Goal: Transaction & Acquisition: Book appointment/travel/reservation

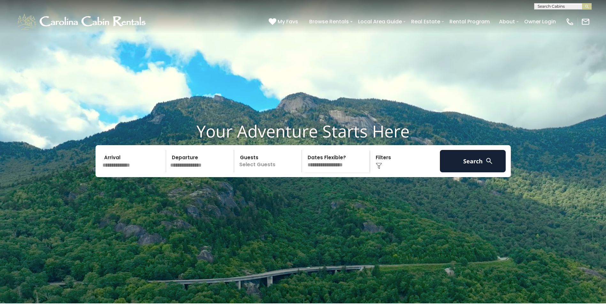
click at [115, 172] on input "text" at bounding box center [133, 161] width 66 height 22
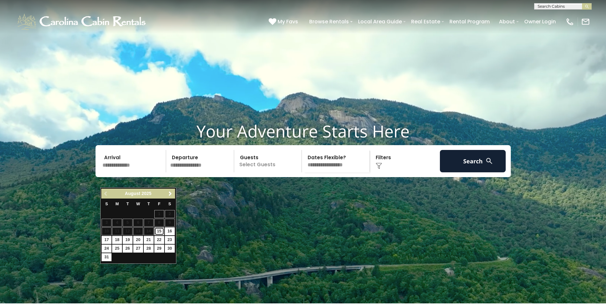
click at [162, 231] on link "15" at bounding box center [159, 231] width 10 height 8
type input "*******"
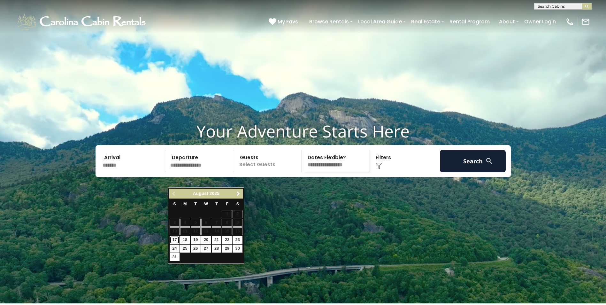
click at [176, 241] on link "17" at bounding box center [175, 240] width 10 height 8
type input "*******"
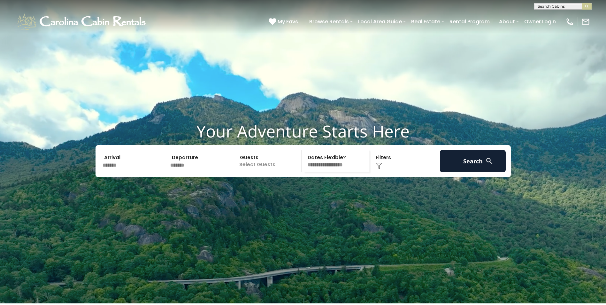
click at [285, 172] on p "Select Guests" at bounding box center [269, 161] width 66 height 22
click at [299, 190] on span "+" at bounding box center [299, 187] width 3 height 6
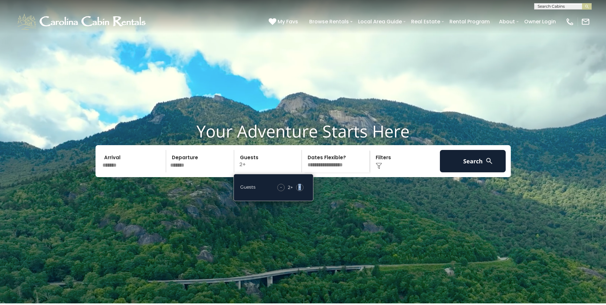
click at [317, 172] on select "**********" at bounding box center [337, 161] width 66 height 22
click at [460, 261] on video at bounding box center [303, 151] width 606 height 303
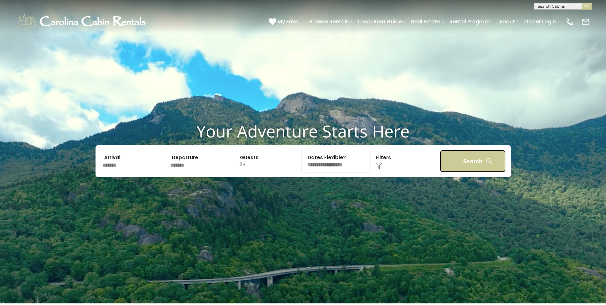
click at [477, 172] on button "Search" at bounding box center [473, 161] width 66 height 22
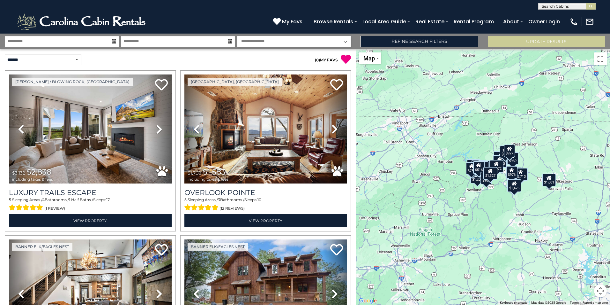
click at [501, 217] on div "$2,838 $1,583 $1,695 $1,638 $953 $2,713 $894 $1,203 $2,577 $1,183 $909 $1,525 $…" at bounding box center [483, 176] width 254 height 255
drag, startPoint x: 474, startPoint y: 209, endPoint x: 426, endPoint y: 226, distance: 50.6
click at [426, 226] on div "$2,838 $1,583 $1,695 $1,638 $953 $2,713 $894 $1,203 $2,577 $1,183 $909 $1,525 $…" at bounding box center [483, 176] width 254 height 255
click at [598, 61] on button "Toggle fullscreen view" at bounding box center [600, 58] width 13 height 13
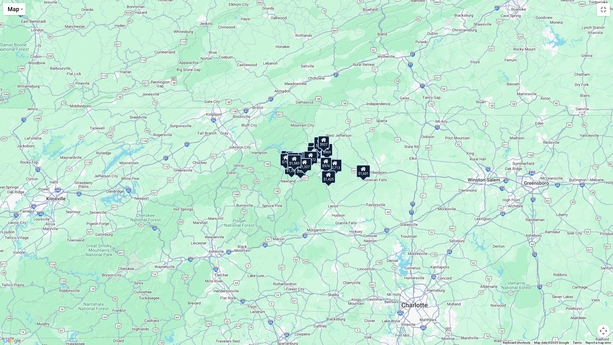
drag, startPoint x: 319, startPoint y: 184, endPoint x: 310, endPoint y: 179, distance: 10.1
click at [310, 179] on div "$2,838 $1,583 $1,695 $1,638 $953 $2,713 $894 $1,203 $2,577 $1,183 $909 $1,525 $…" at bounding box center [306, 172] width 613 height 345
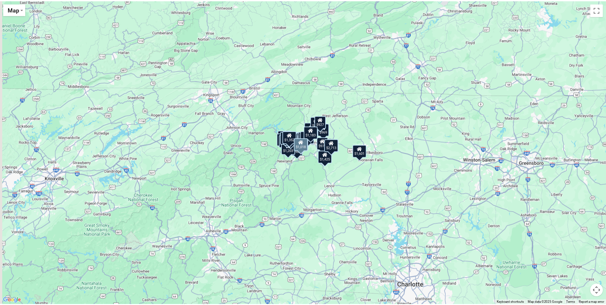
scroll to position [1309, 0]
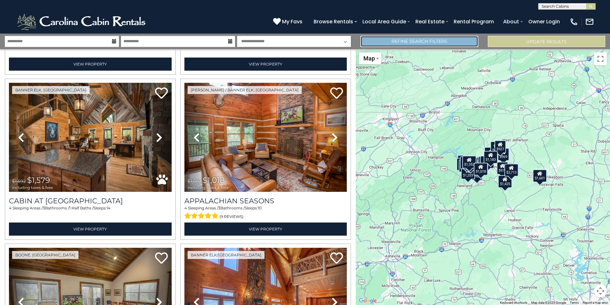
click at [447, 43] on link "Refine Search Filters" at bounding box center [419, 41] width 117 height 11
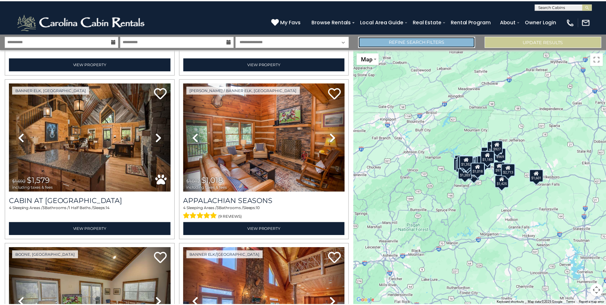
scroll to position [1302, 0]
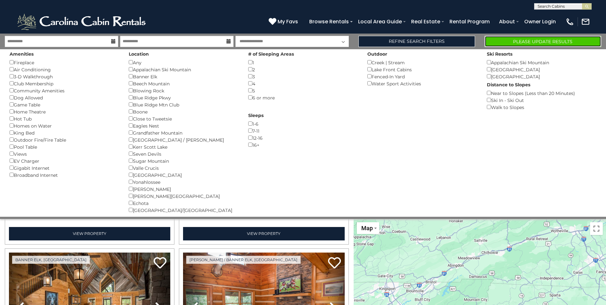
click at [544, 45] on button "Please Update Results" at bounding box center [542, 41] width 117 height 11
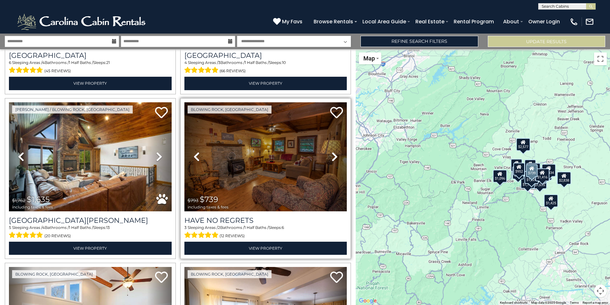
scroll to position [319, 0]
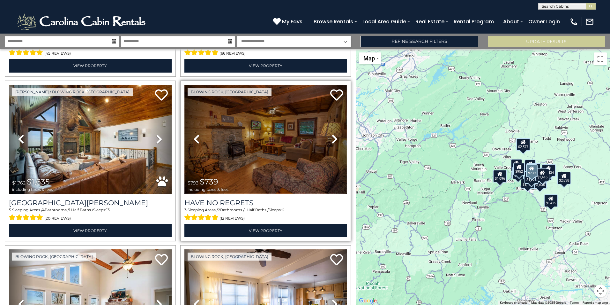
click at [289, 159] on img at bounding box center [266, 139] width 163 height 109
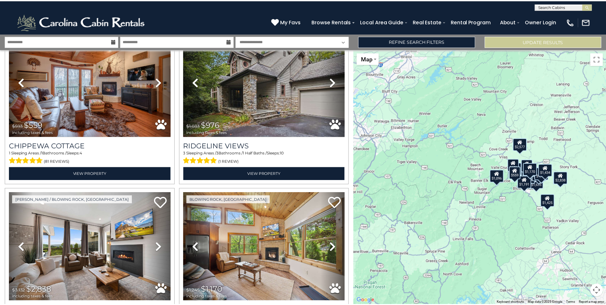
scroll to position [1213, 0]
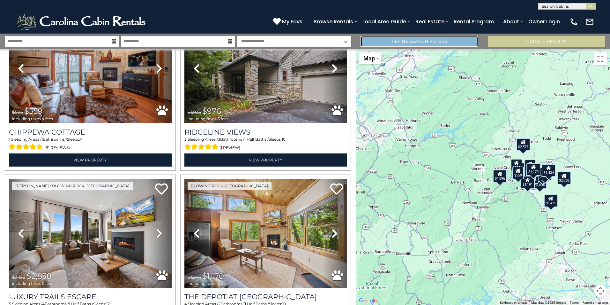
click at [428, 40] on link "Refine Search Filters" at bounding box center [419, 41] width 117 height 11
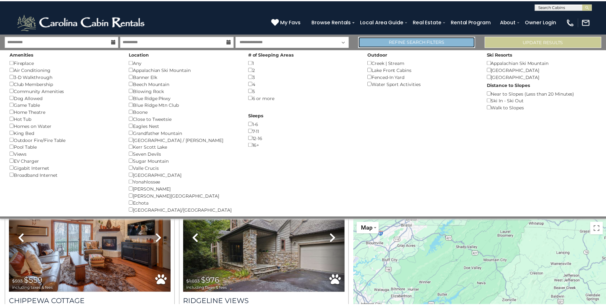
scroll to position [1206, 0]
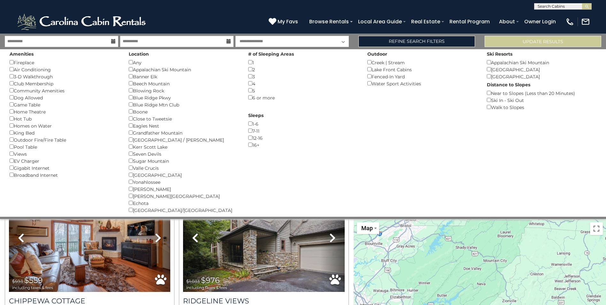
click at [342, 41] on select "**********" at bounding box center [291, 41] width 113 height 11
click at [235, 36] on select "**********" at bounding box center [291, 41] width 113 height 11
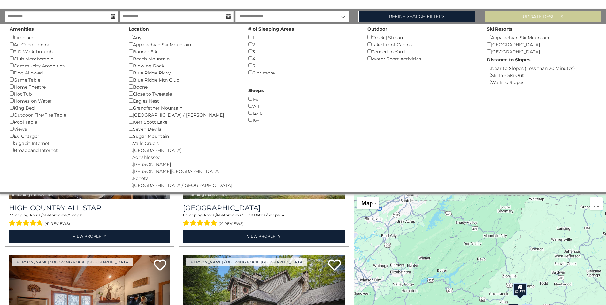
scroll to position [0, 0]
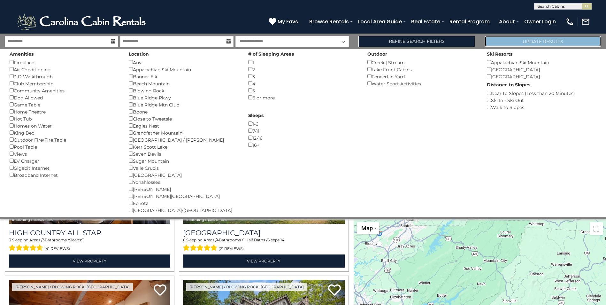
click at [555, 42] on button "Update Results" at bounding box center [542, 41] width 117 height 11
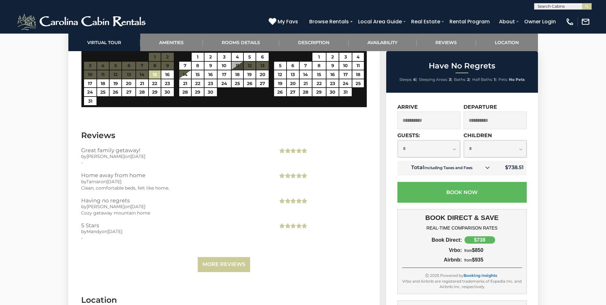
scroll to position [1309, 0]
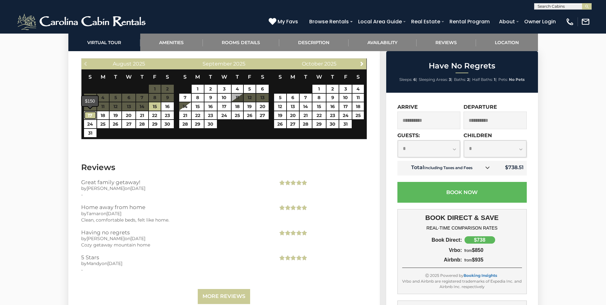
click at [93, 117] on link "17" at bounding box center [90, 115] width 12 height 8
type input "**********"
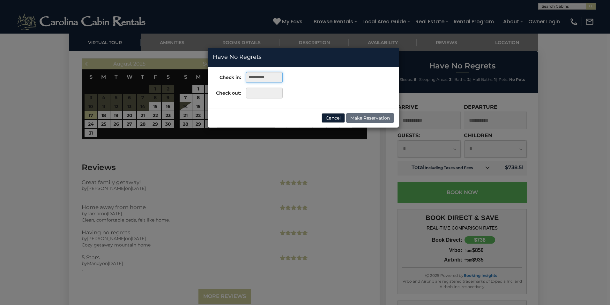
click at [273, 78] on input "**********" at bounding box center [264, 77] width 37 height 11
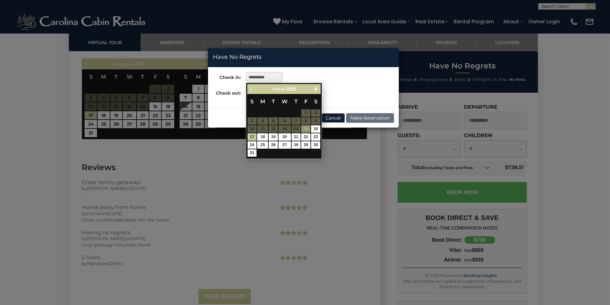
click at [304, 129] on table "S M T W T F S 1 2 3 4 5 6 7 8 9 10 11 12 13 14 15 16 17 18 19 20 21 22 23 24 25…" at bounding box center [283, 125] width 73 height 63
click at [321, 183] on div "**********" at bounding box center [305, 152] width 610 height 305
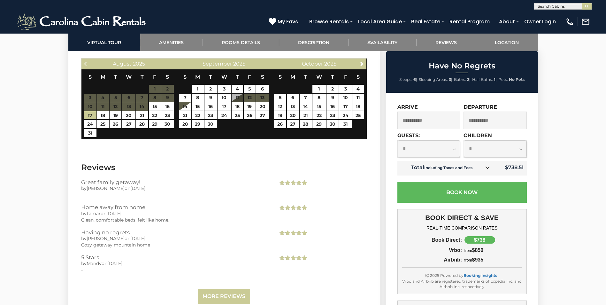
click at [452, 148] on select "**********" at bounding box center [428, 148] width 63 height 17
select select "*"
click at [397, 140] on select "**********" at bounding box center [428, 148] width 63 height 17
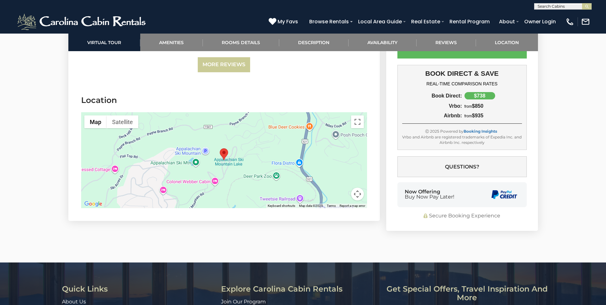
scroll to position [1532, 0]
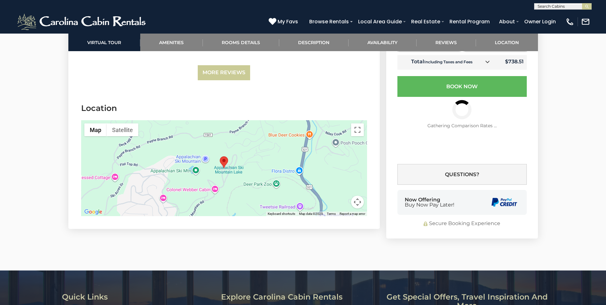
click at [227, 183] on div at bounding box center [224, 168] width 286 height 96
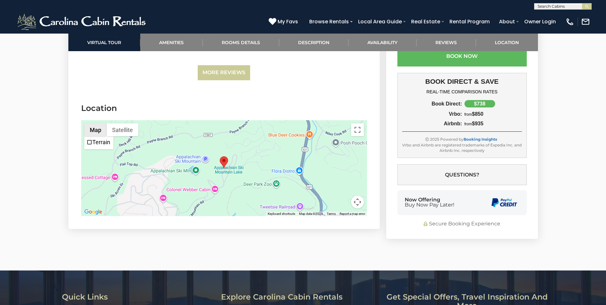
click at [99, 131] on button "Map" at bounding box center [95, 129] width 22 height 13
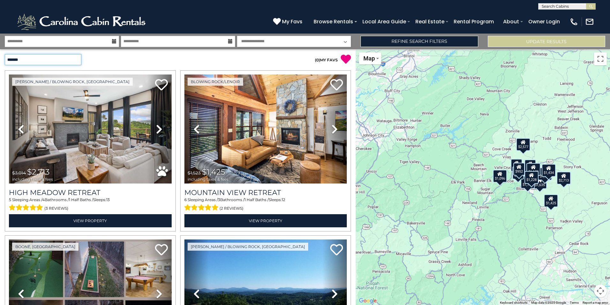
click at [74, 59] on select "**********" at bounding box center [43, 59] width 77 height 11
click at [76, 59] on select "**********" at bounding box center [43, 59] width 77 height 11
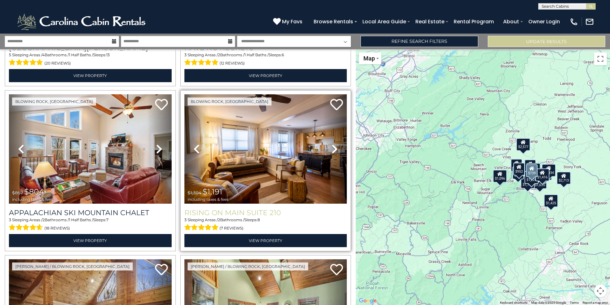
scroll to position [479, 0]
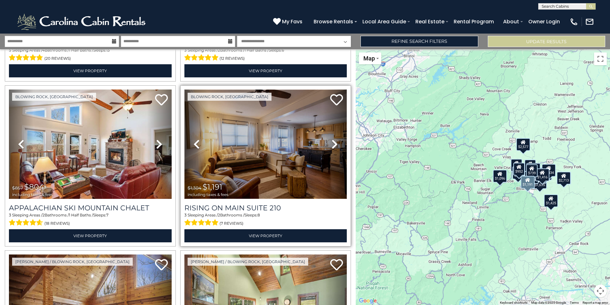
click at [292, 152] on img at bounding box center [266, 143] width 163 height 109
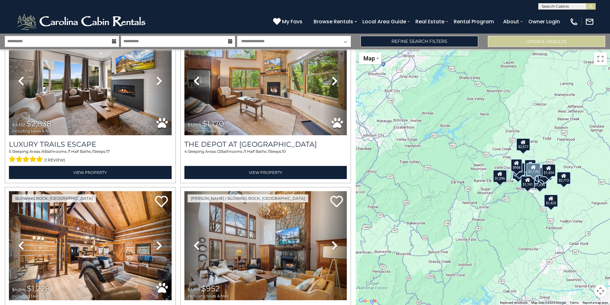
scroll to position [1424, 0]
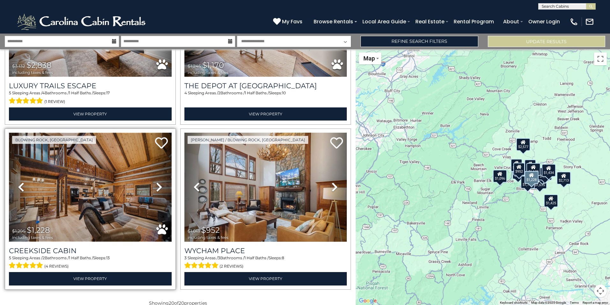
click at [110, 185] on img at bounding box center [90, 186] width 163 height 109
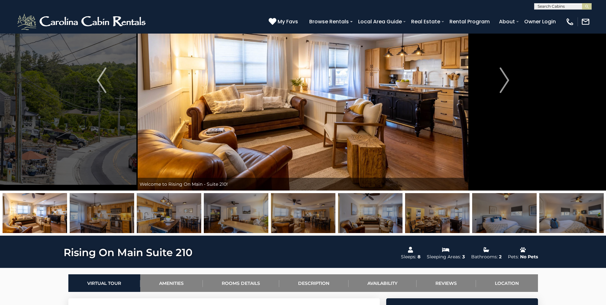
scroll to position [32, 0]
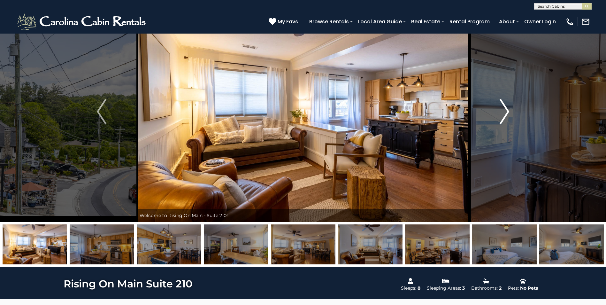
click at [503, 120] on img "Next" at bounding box center [504, 112] width 10 height 26
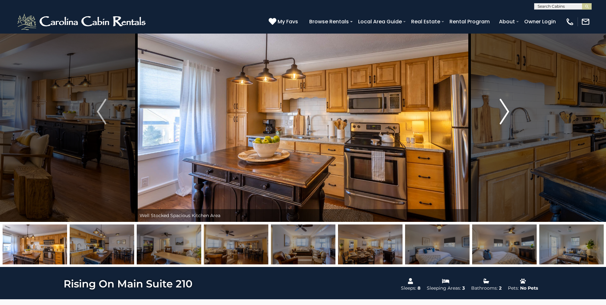
click at [503, 120] on img "Next" at bounding box center [504, 112] width 10 height 26
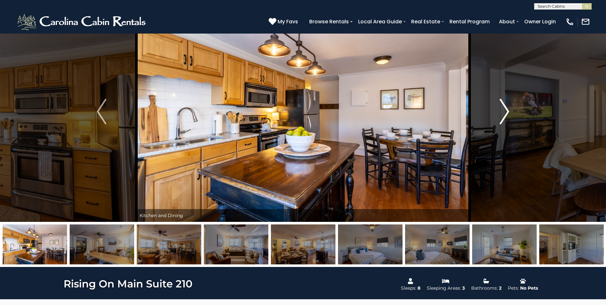
click at [501, 116] on img "Next" at bounding box center [504, 112] width 10 height 26
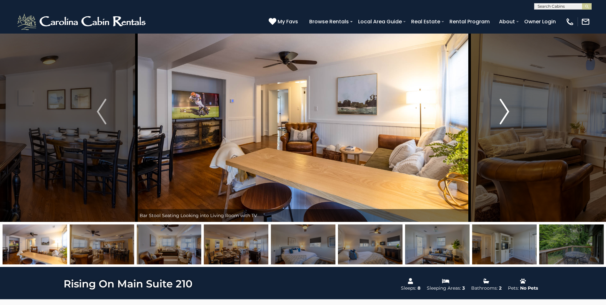
click at [503, 115] on img "Next" at bounding box center [504, 112] width 10 height 26
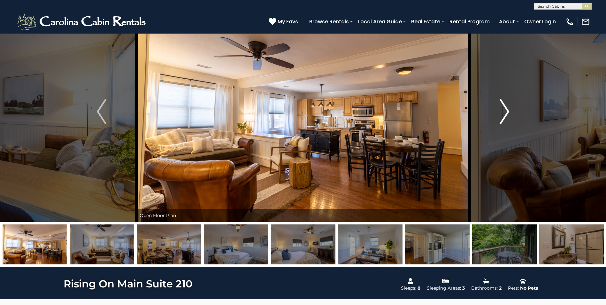
click at [503, 115] on img "Next" at bounding box center [504, 112] width 10 height 26
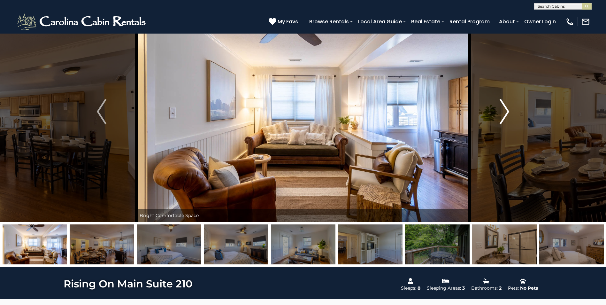
click at [503, 115] on img "Next" at bounding box center [504, 112] width 10 height 26
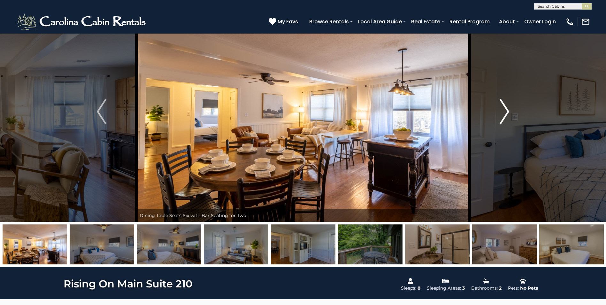
click at [503, 115] on img "Next" at bounding box center [504, 112] width 10 height 26
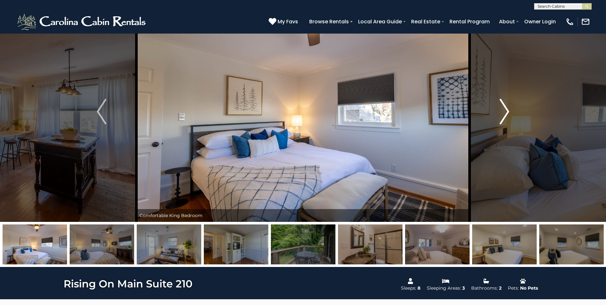
click at [503, 115] on img "Next" at bounding box center [504, 112] width 10 height 26
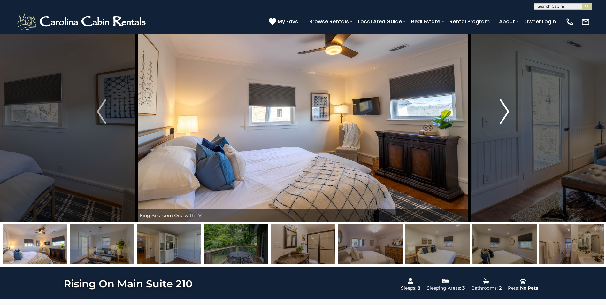
click at [503, 115] on img "Next" at bounding box center [504, 112] width 10 height 26
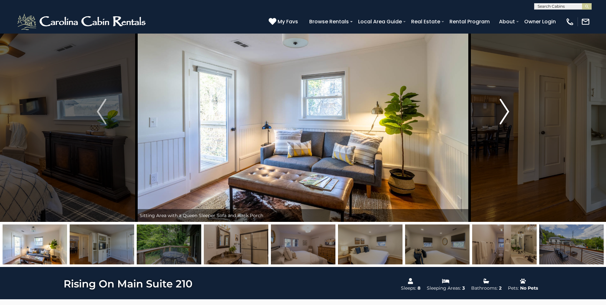
click at [503, 115] on img "Next" at bounding box center [504, 112] width 10 height 26
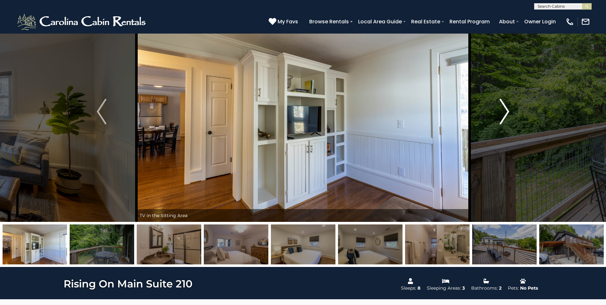
click at [503, 115] on img "Next" at bounding box center [504, 112] width 10 height 26
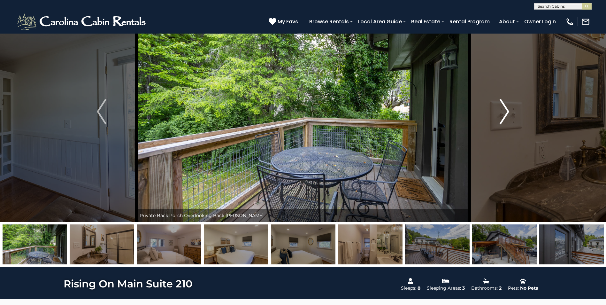
click at [503, 115] on img "Next" at bounding box center [504, 112] width 10 height 26
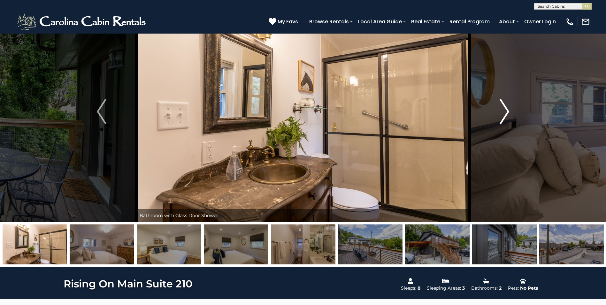
click at [503, 115] on img "Next" at bounding box center [504, 112] width 10 height 26
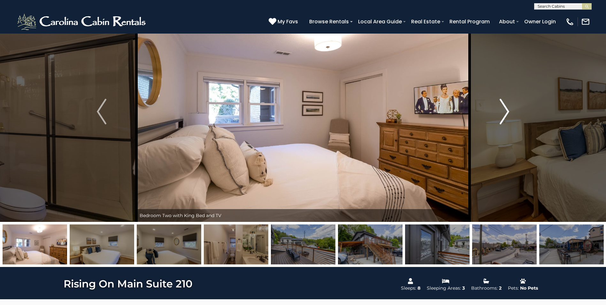
click at [503, 115] on img "Next" at bounding box center [504, 112] width 10 height 26
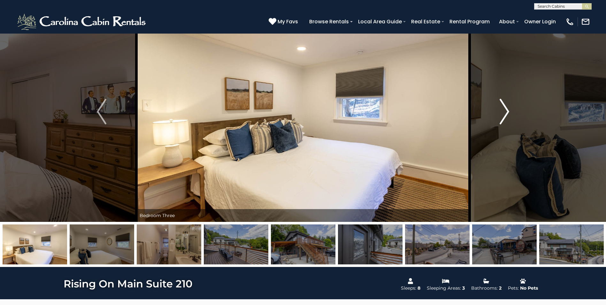
click at [503, 115] on img "Next" at bounding box center [504, 112] width 10 height 26
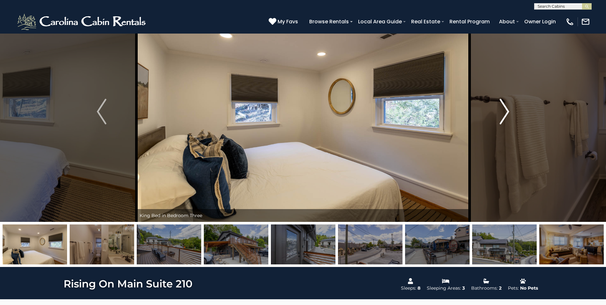
click at [503, 115] on img "Next" at bounding box center [504, 112] width 10 height 26
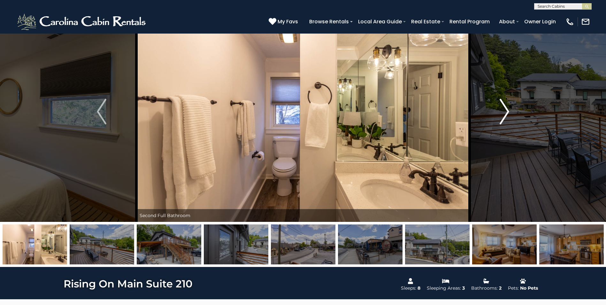
click at [503, 115] on img "Next" at bounding box center [504, 112] width 10 height 26
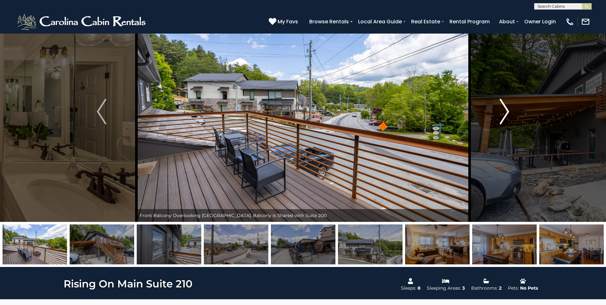
click at [503, 114] on img "Next" at bounding box center [504, 112] width 10 height 26
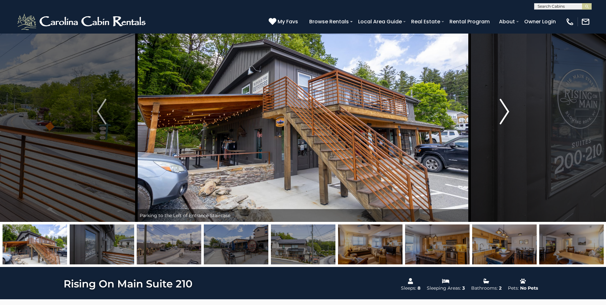
click at [503, 114] on img "Next" at bounding box center [504, 112] width 10 height 26
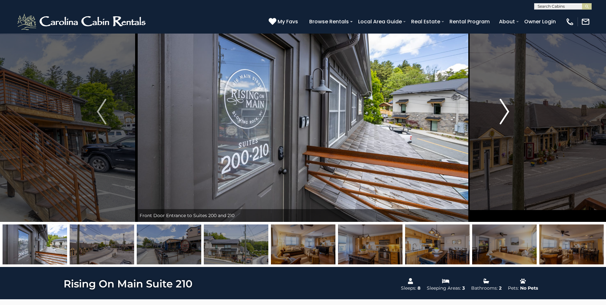
click at [503, 114] on img "Next" at bounding box center [504, 112] width 10 height 26
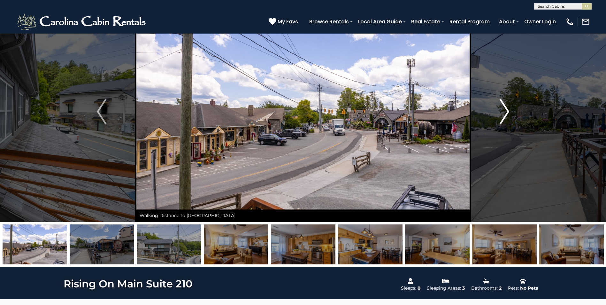
click at [503, 114] on img "Next" at bounding box center [504, 112] width 10 height 26
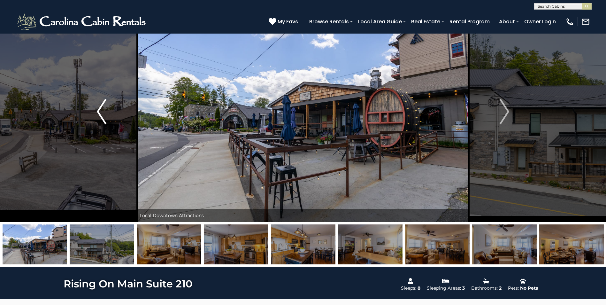
click at [104, 109] on img "Previous" at bounding box center [102, 112] width 10 height 26
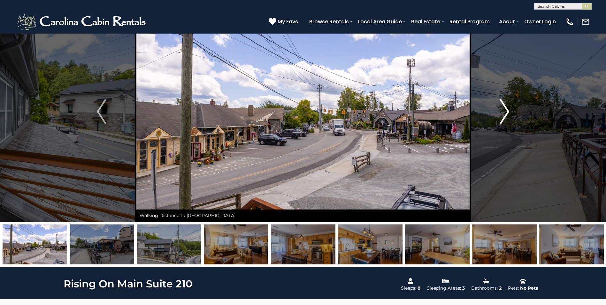
click at [507, 113] on img "Next" at bounding box center [504, 112] width 10 height 26
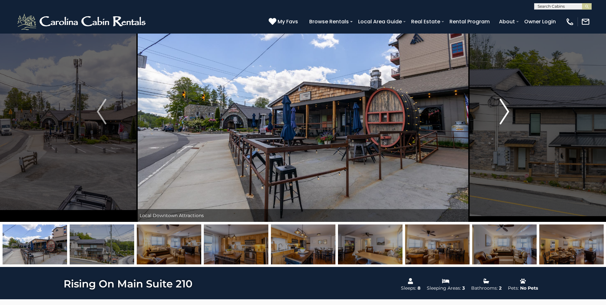
click at [507, 113] on img "Next" at bounding box center [504, 112] width 10 height 26
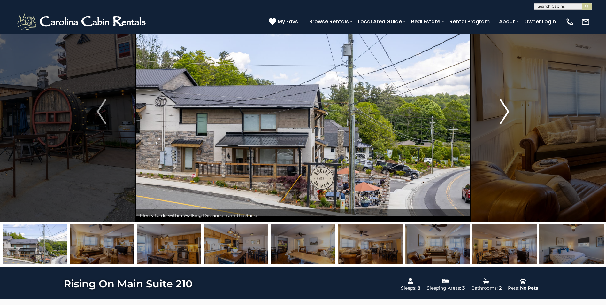
click at [507, 113] on img "Next" at bounding box center [504, 112] width 10 height 26
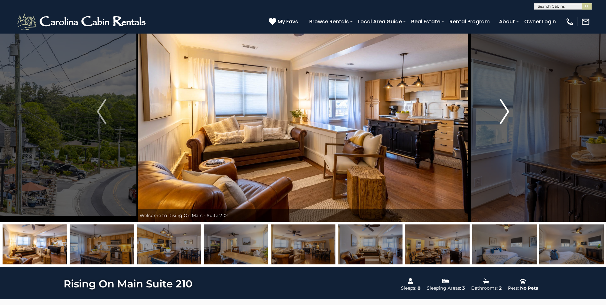
click at [507, 113] on img "Next" at bounding box center [504, 112] width 10 height 26
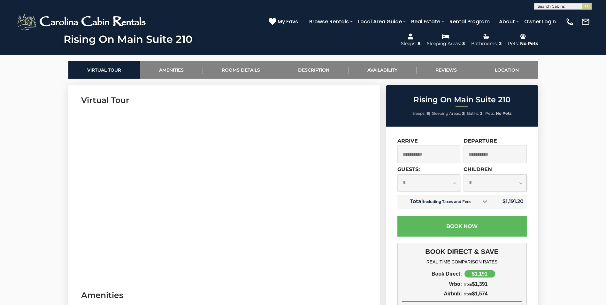
scroll to position [287, 0]
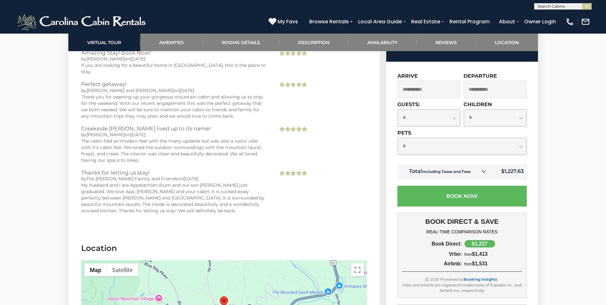
scroll to position [1564, 0]
